Goal: Task Accomplishment & Management: Use online tool/utility

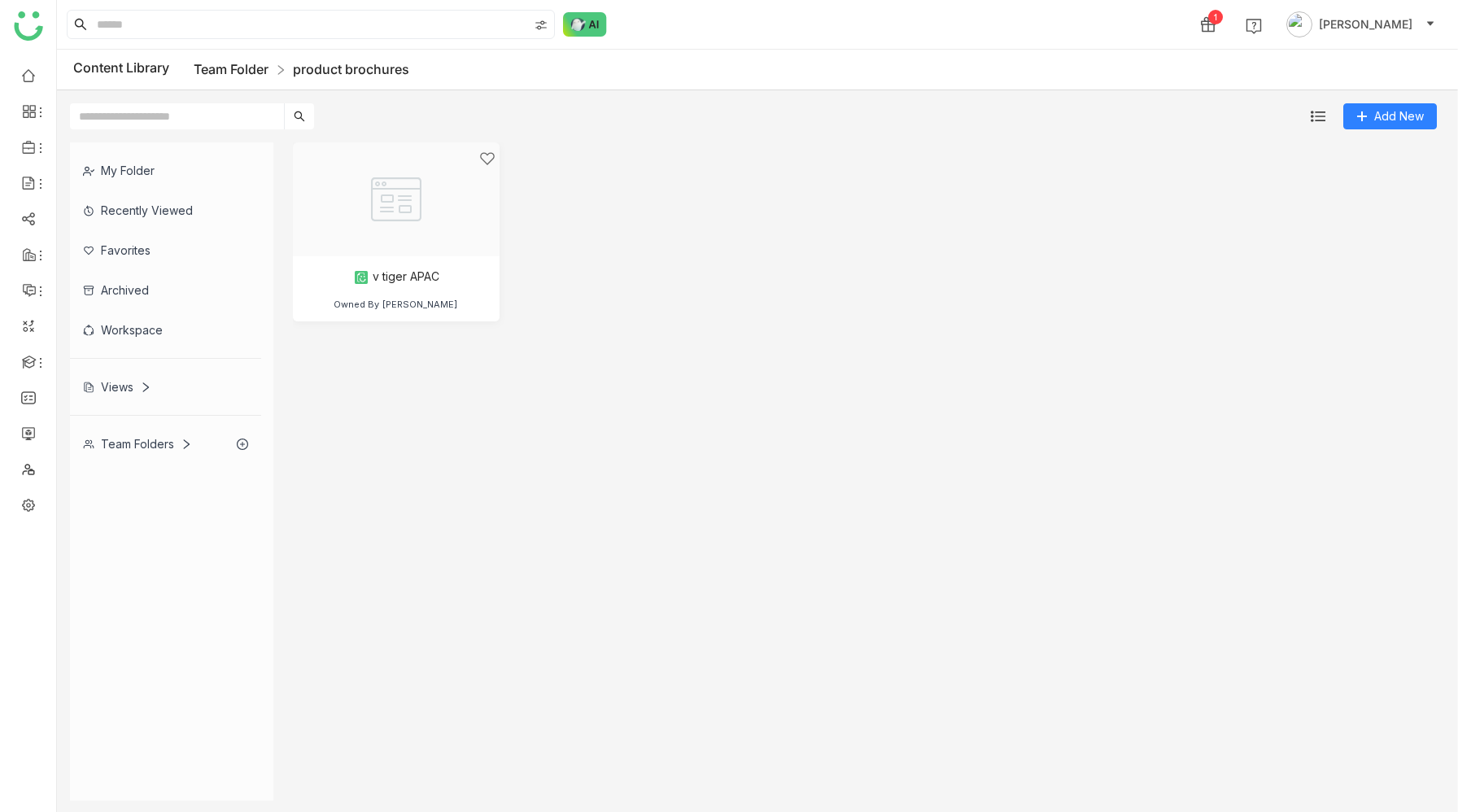
click at [239, 73] on link "Team Folder" at bounding box center [230, 69] width 75 height 17
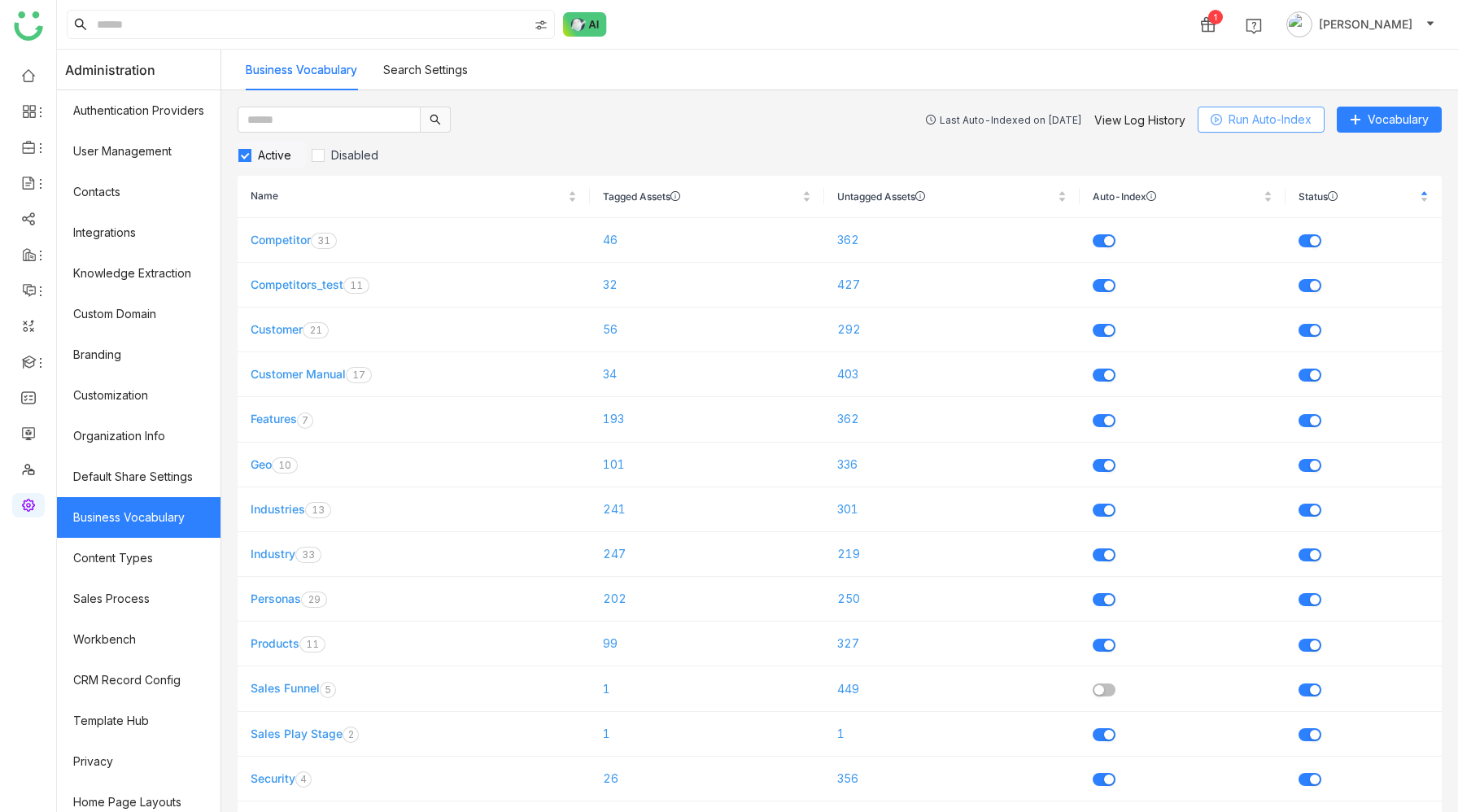
click at [1255, 114] on span "Run Auto-Index" at bounding box center [1270, 119] width 83 height 18
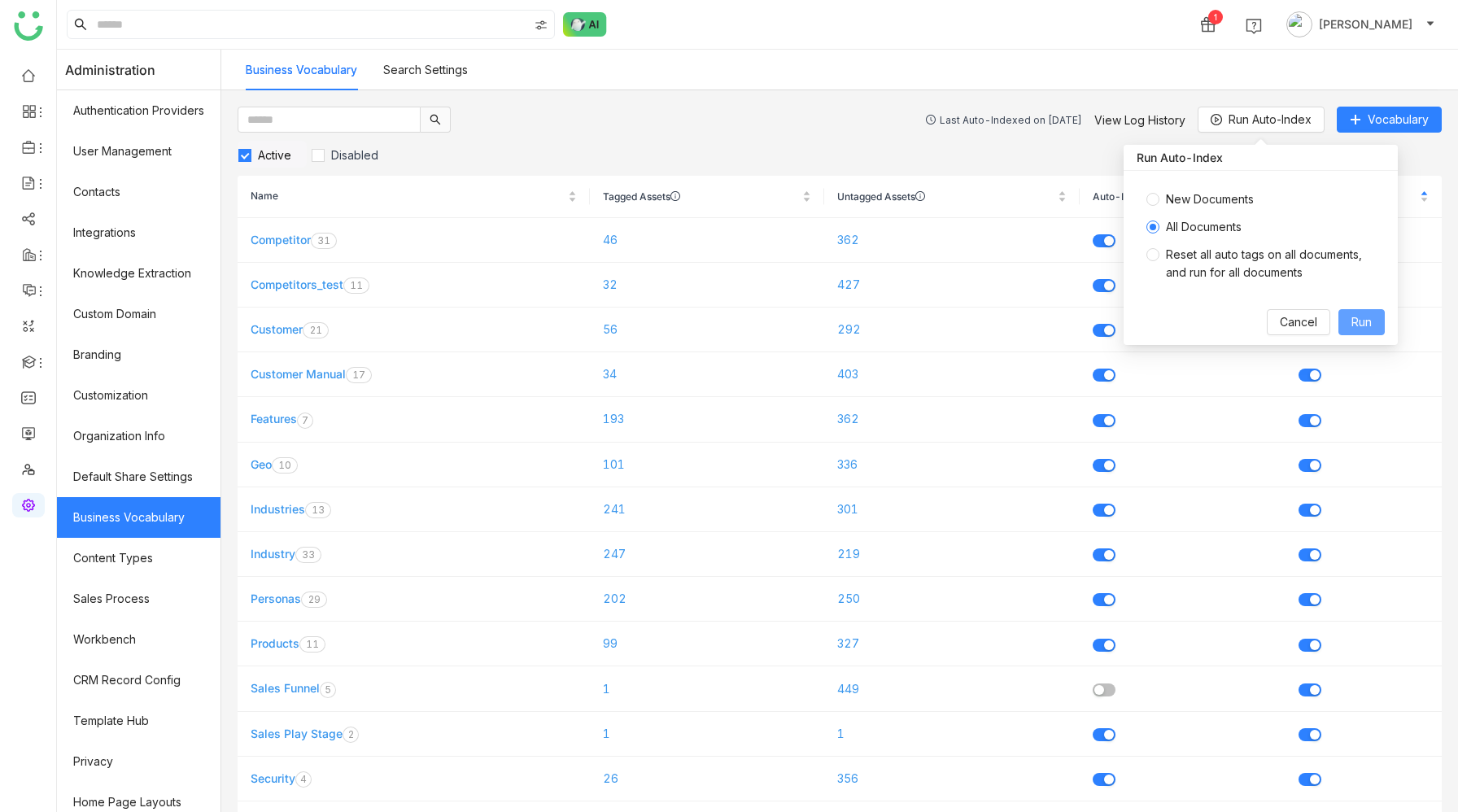
click at [1353, 326] on span "Run" at bounding box center [1362, 322] width 20 height 18
